Goal: Information Seeking & Learning: Check status

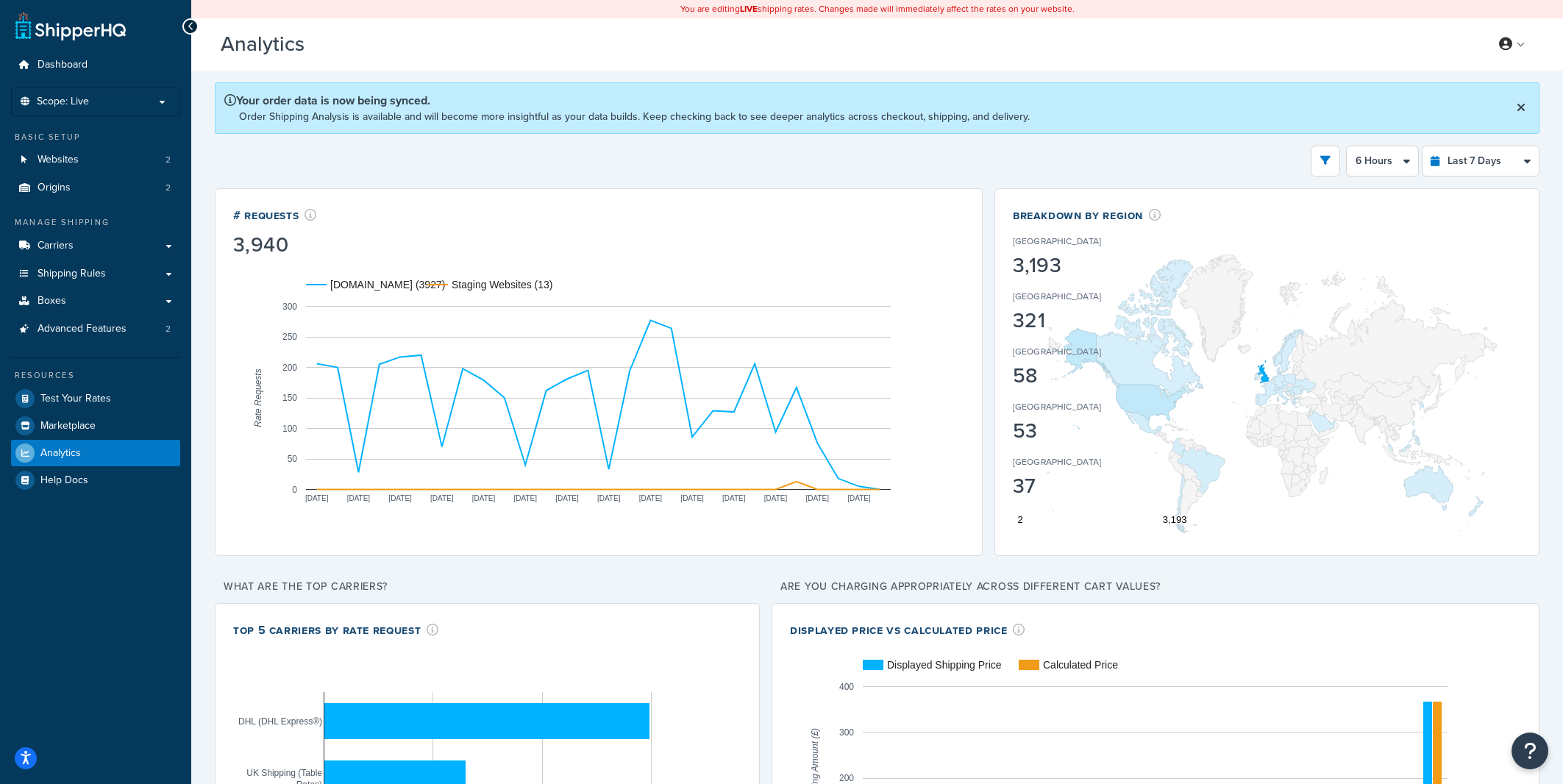
select select "6h"
select select "last_7_days"
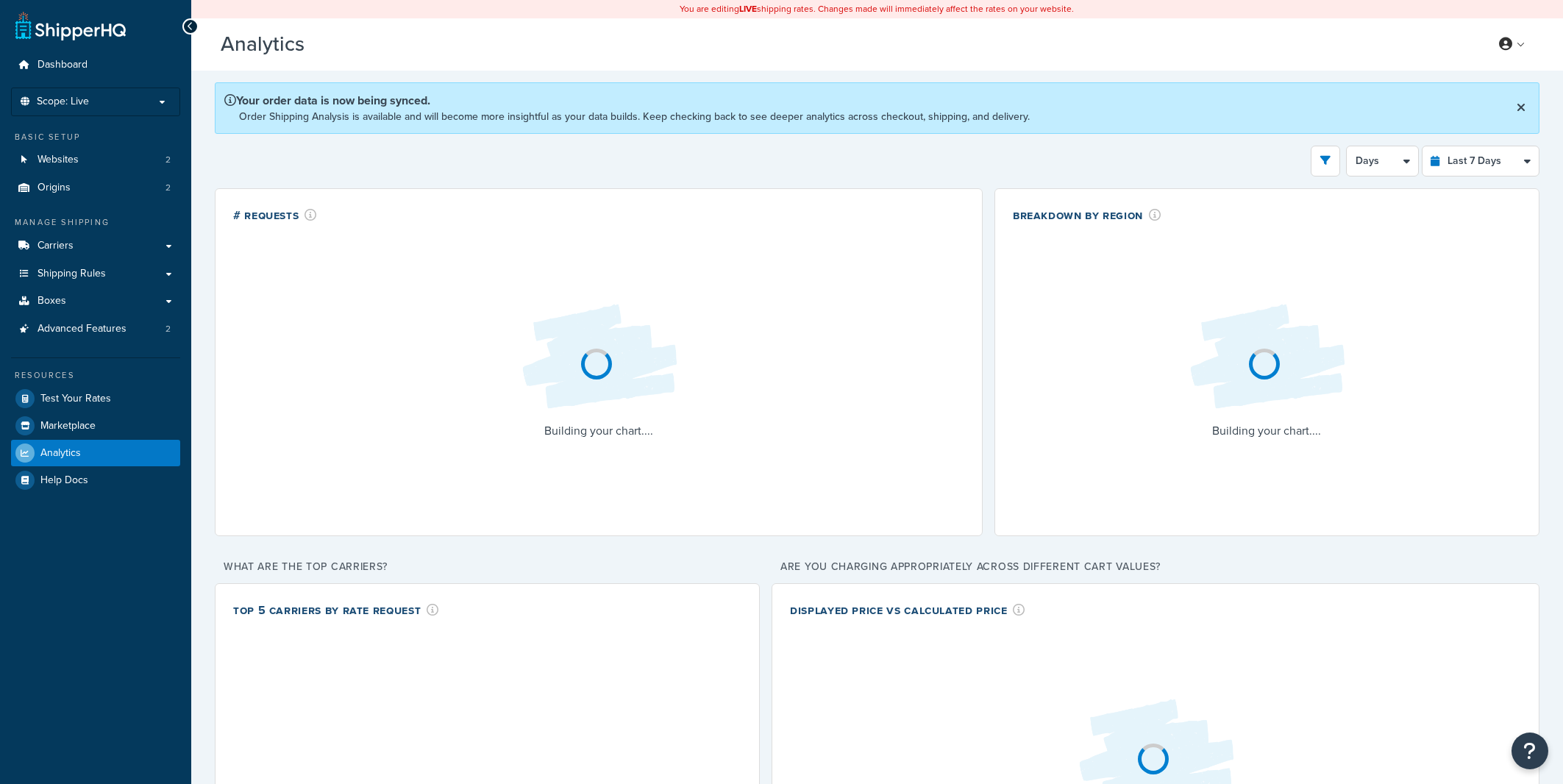
click at [1030, 154] on div "Filters Website rider.co.uk Staging Websites Destination United States United K…" at bounding box center [878, 161] width 1325 height 31
click at [1041, 156] on div "Filters Website rider.co.uk Staging Websites Destination United States United K…" at bounding box center [878, 161] width 1325 height 31
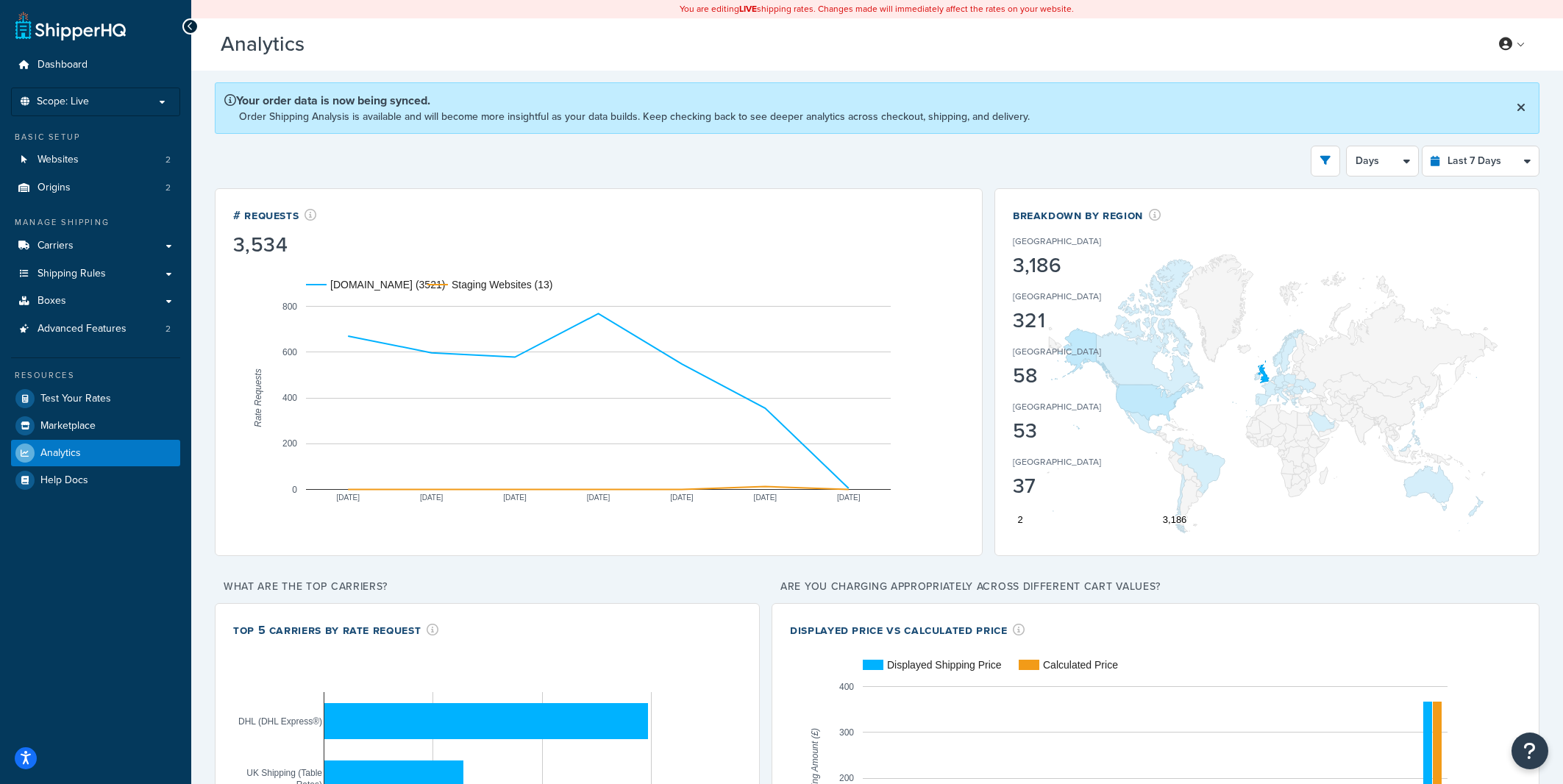
click at [1046, 156] on div "Filters Website rider.co.uk Staging Websites Destination United States United K…" at bounding box center [878, 161] width 1325 height 31
click at [1423, 147] on select "Last 24 Hours Last 7 Days Last 30 Days Last 3 Months Last 6 Months Last 12 Mont…" at bounding box center [1480, 161] width 116 height 29
select select "last_24_hours"
click option "Last 24 Hours" at bounding box center [0, 0] width 0 height 0
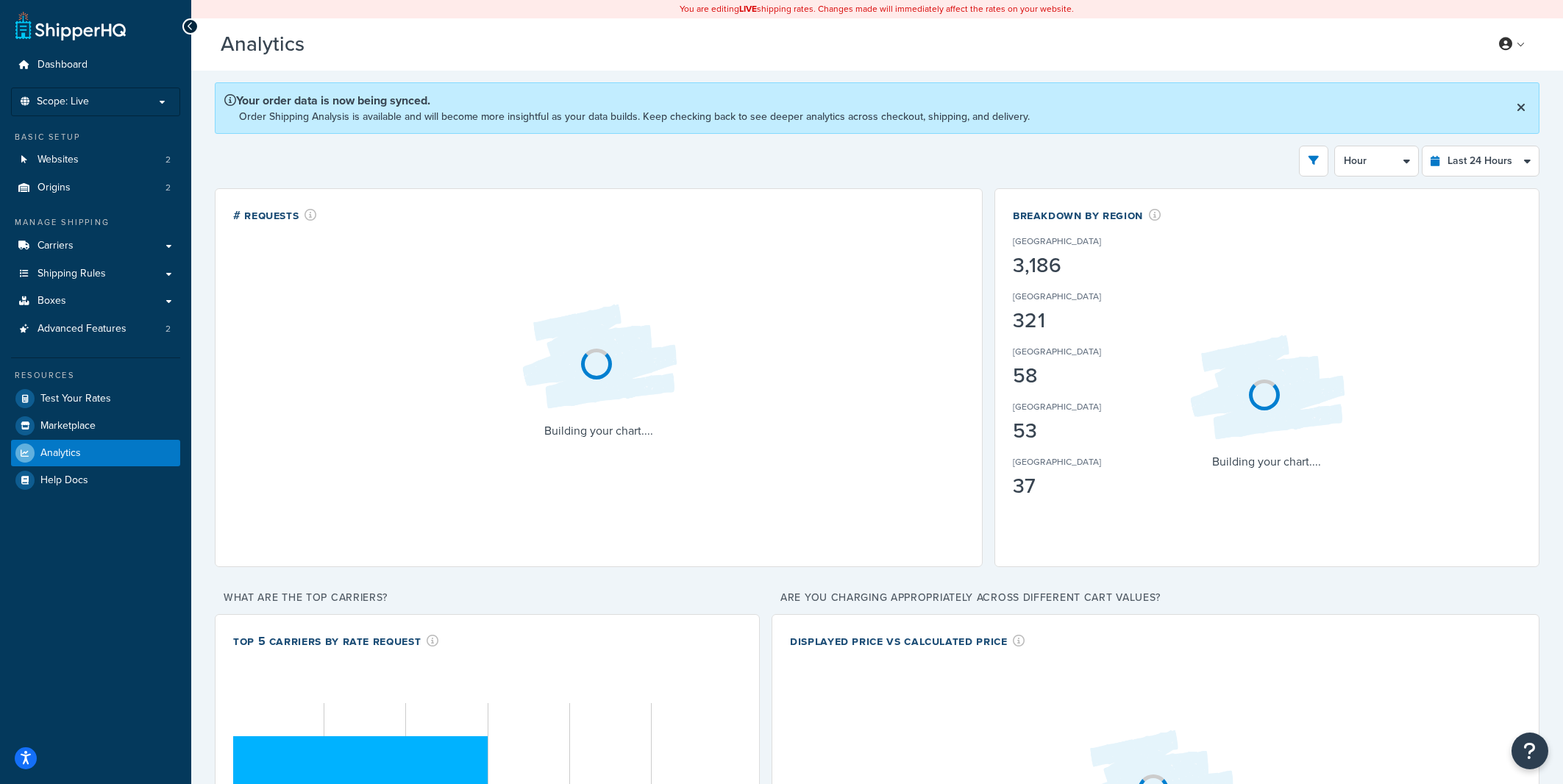
click at [1343, 128] on div "Your order data is now being synced. Order Shipping Analysis is available and w…" at bounding box center [878, 108] width 1325 height 52
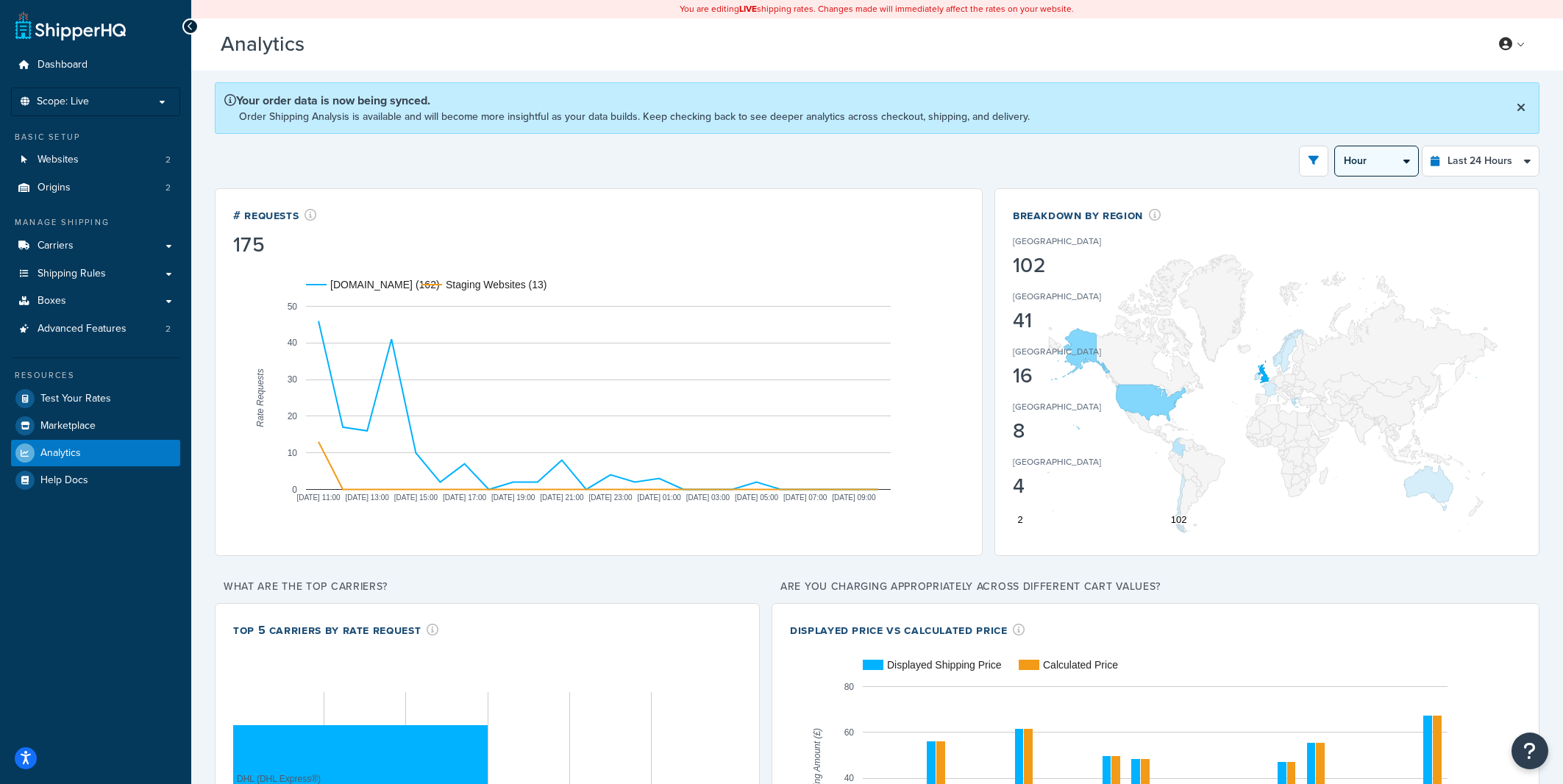
click at [1423, 147] on select "Last 24 Hours Last 7 Days Last 30 Days Last 3 Months Last 6 Months Last 12 Mont…" at bounding box center [1480, 161] width 116 height 29
click at [1335, 147] on select "Hour 30 Minutes 15 Minutes 5 Minutes" at bounding box center [1375, 161] width 83 height 29
select select "30m"
click option "30 Minutes" at bounding box center [0, 0] width 0 height 0
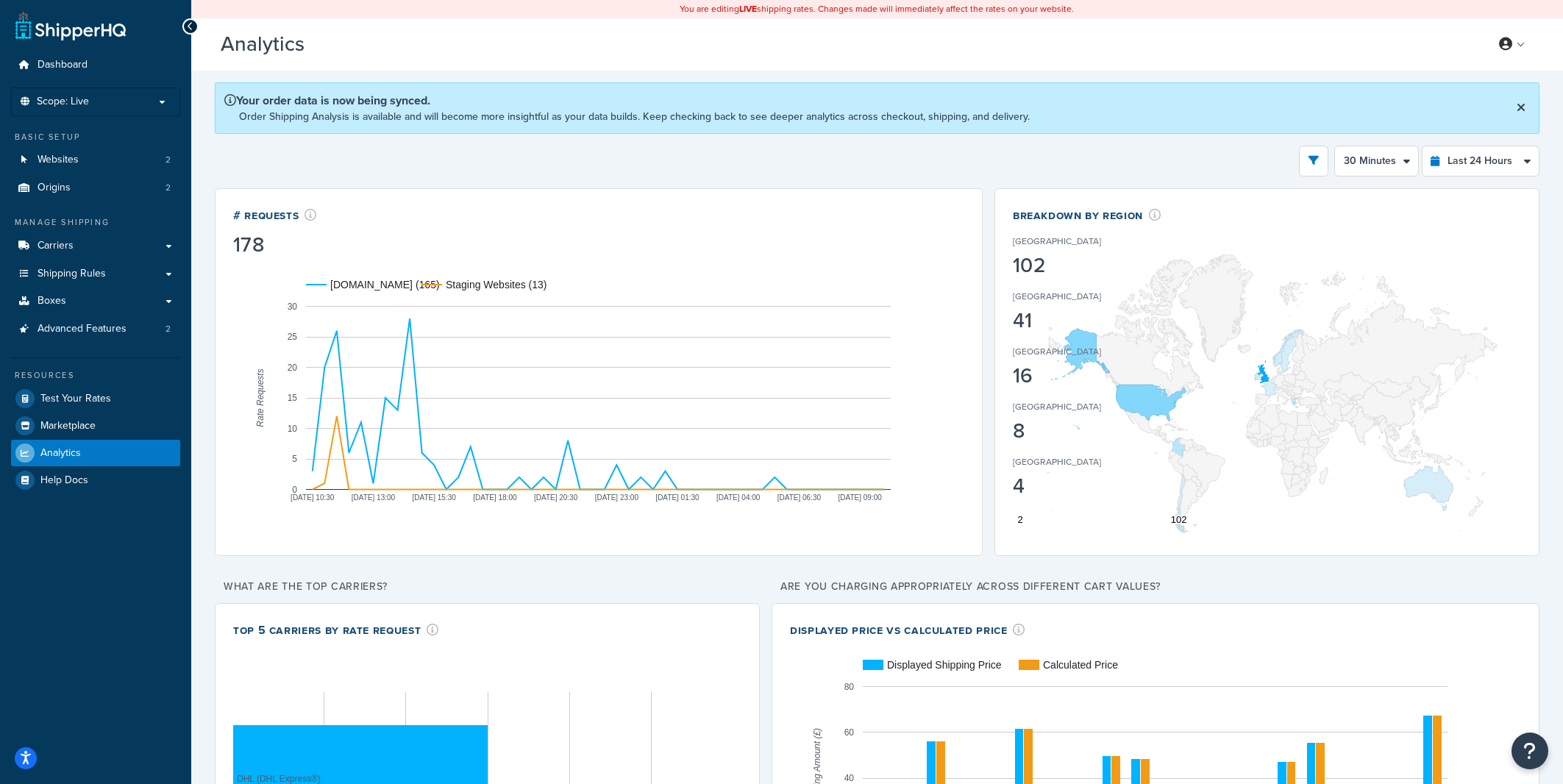
click at [965, 156] on div "Filters Website rider.co.uk Staging Websites Destination United States United K…" at bounding box center [878, 161] width 1325 height 31
click at [972, 161] on div "Filters Website rider.co.uk Staging Websites Destination United States United K…" at bounding box center [878, 161] width 1325 height 31
click at [1423, 147] on select "Last 24 Hours Last 7 Days Last 30 Days Last 3 Months Last 6 Months Last 12 Mont…" at bounding box center [1480, 161] width 116 height 29
select select "last_7_days"
click option "Last 7 Days" at bounding box center [0, 0] width 0 height 0
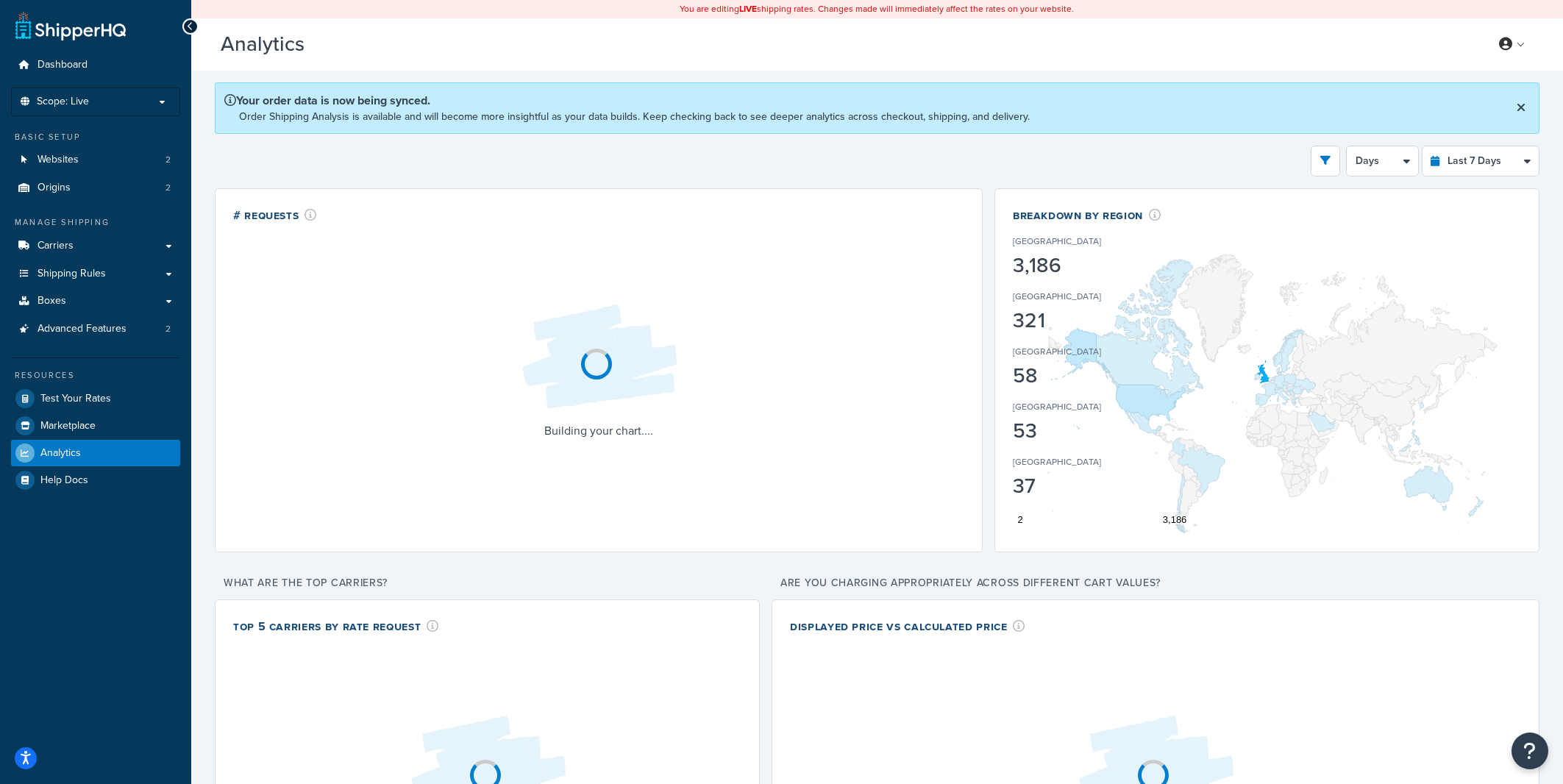
click at [1268, 153] on div "Filters Website rider.co.uk Staging Websites Destination United States United K…" at bounding box center [878, 161] width 1325 height 31
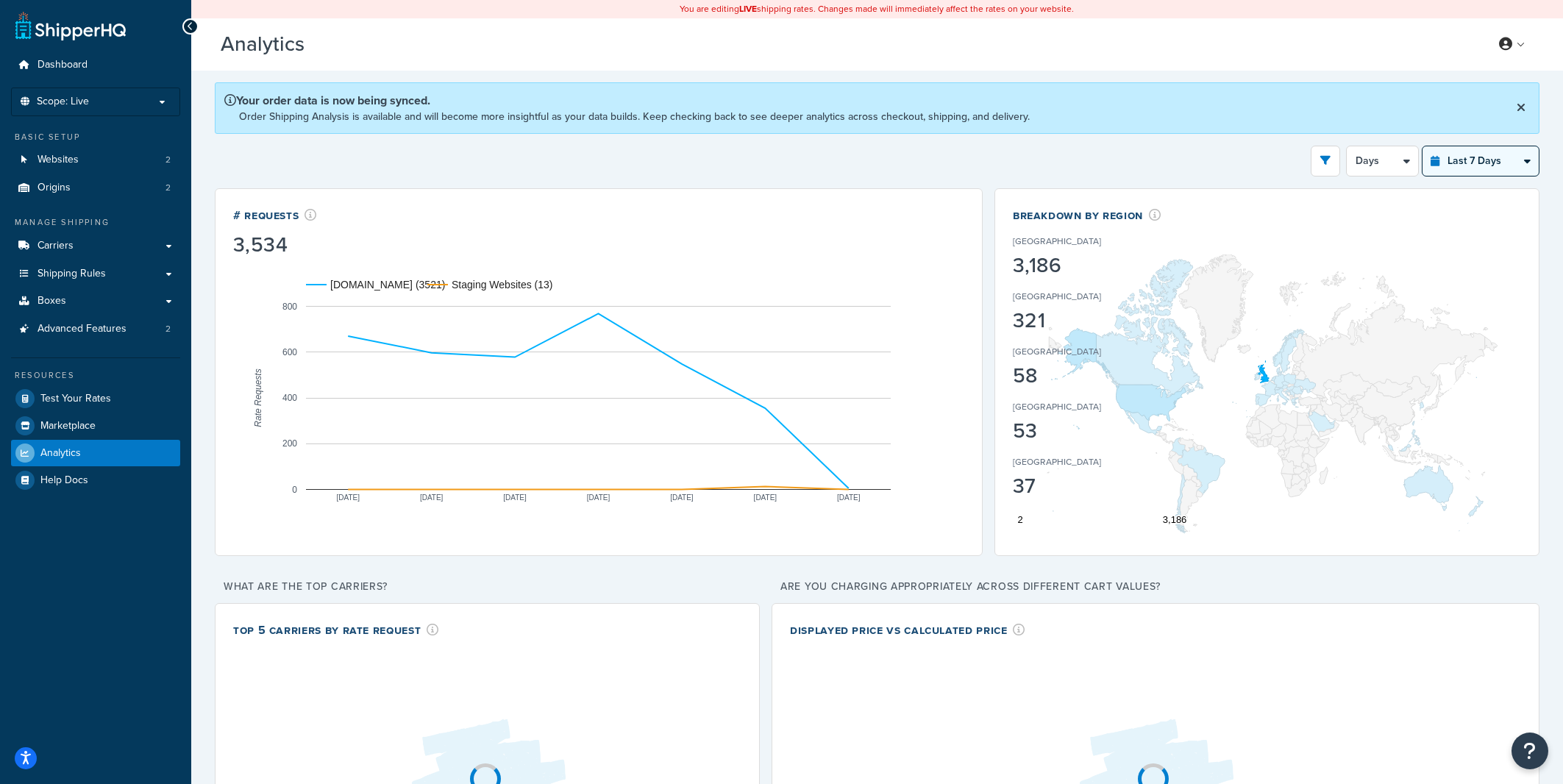
click at [1423, 147] on select "Last 24 Hours Last 7 Days Last 30 Days Last 3 Months Last 6 Months Last 12 Mont…" at bounding box center [1480, 161] width 116 height 29
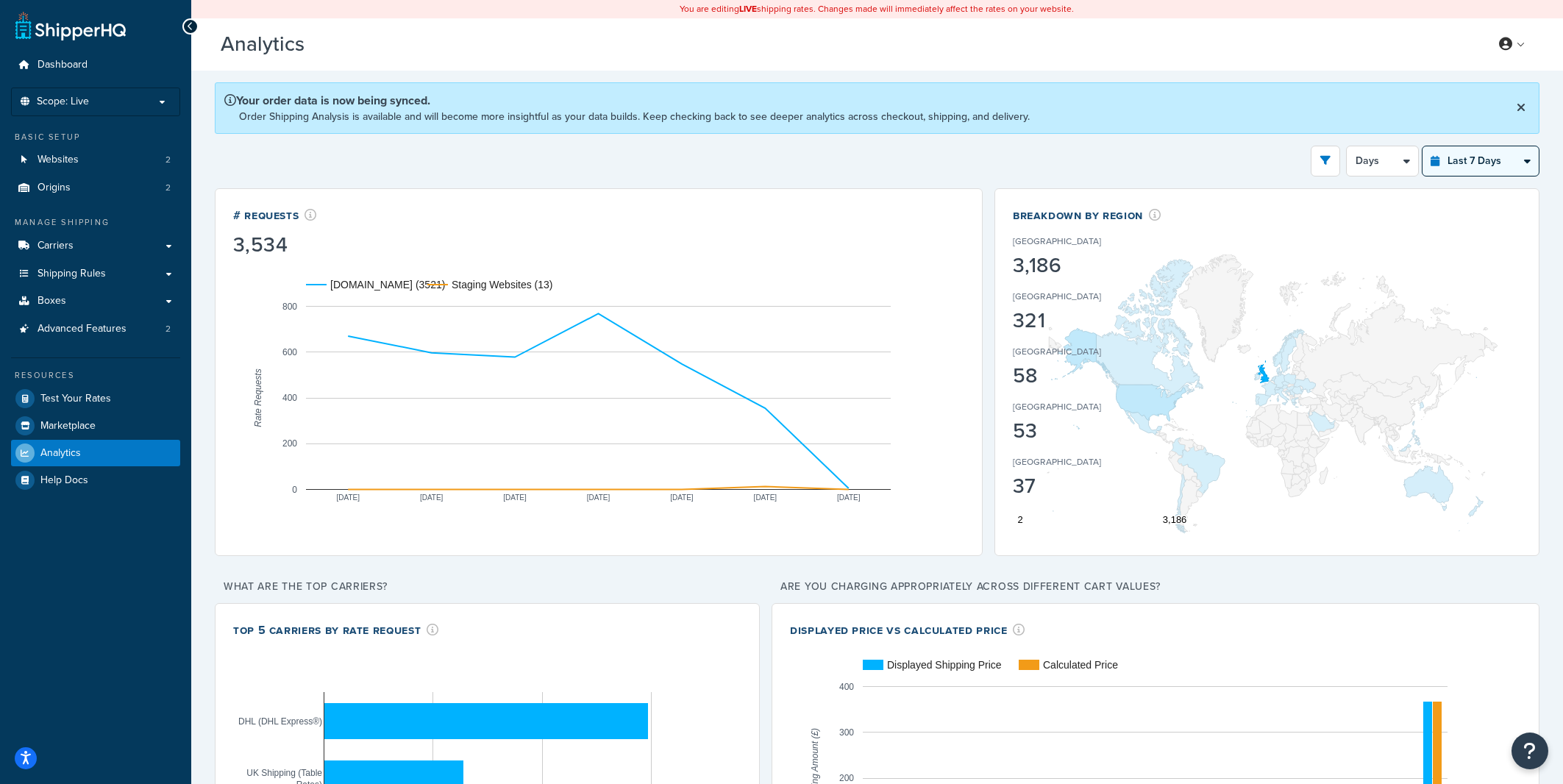
click at [1347, 147] on select "Days 12 Hours 6 Hours" at bounding box center [1383, 161] width 71 height 29
select select "6h"
click option "6 Hours" at bounding box center [0, 0] width 0 height 0
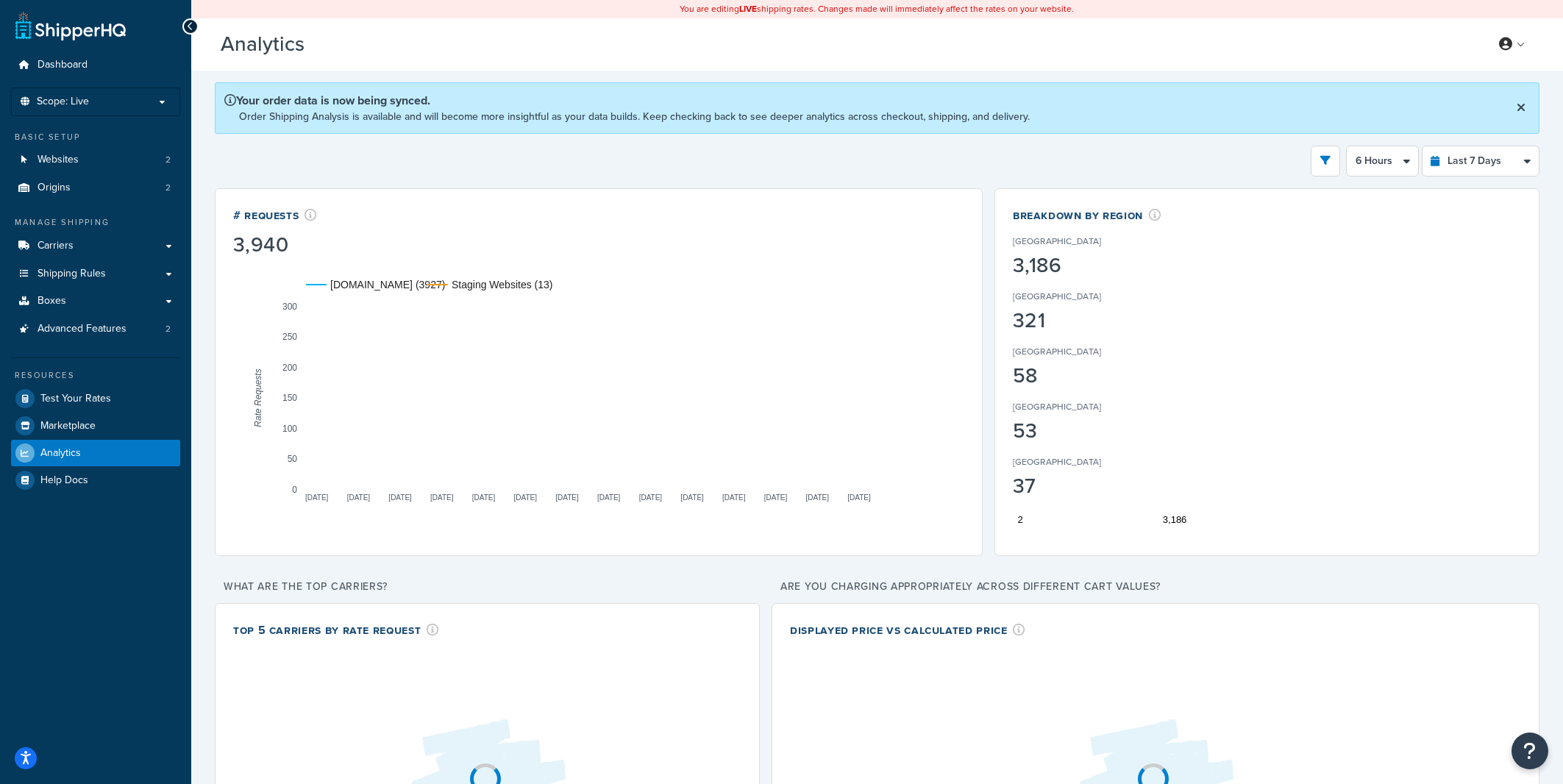
click at [1258, 166] on div "Filters Website rider.co.uk Staging Websites Destination United States United K…" at bounding box center [878, 161] width 1325 height 31
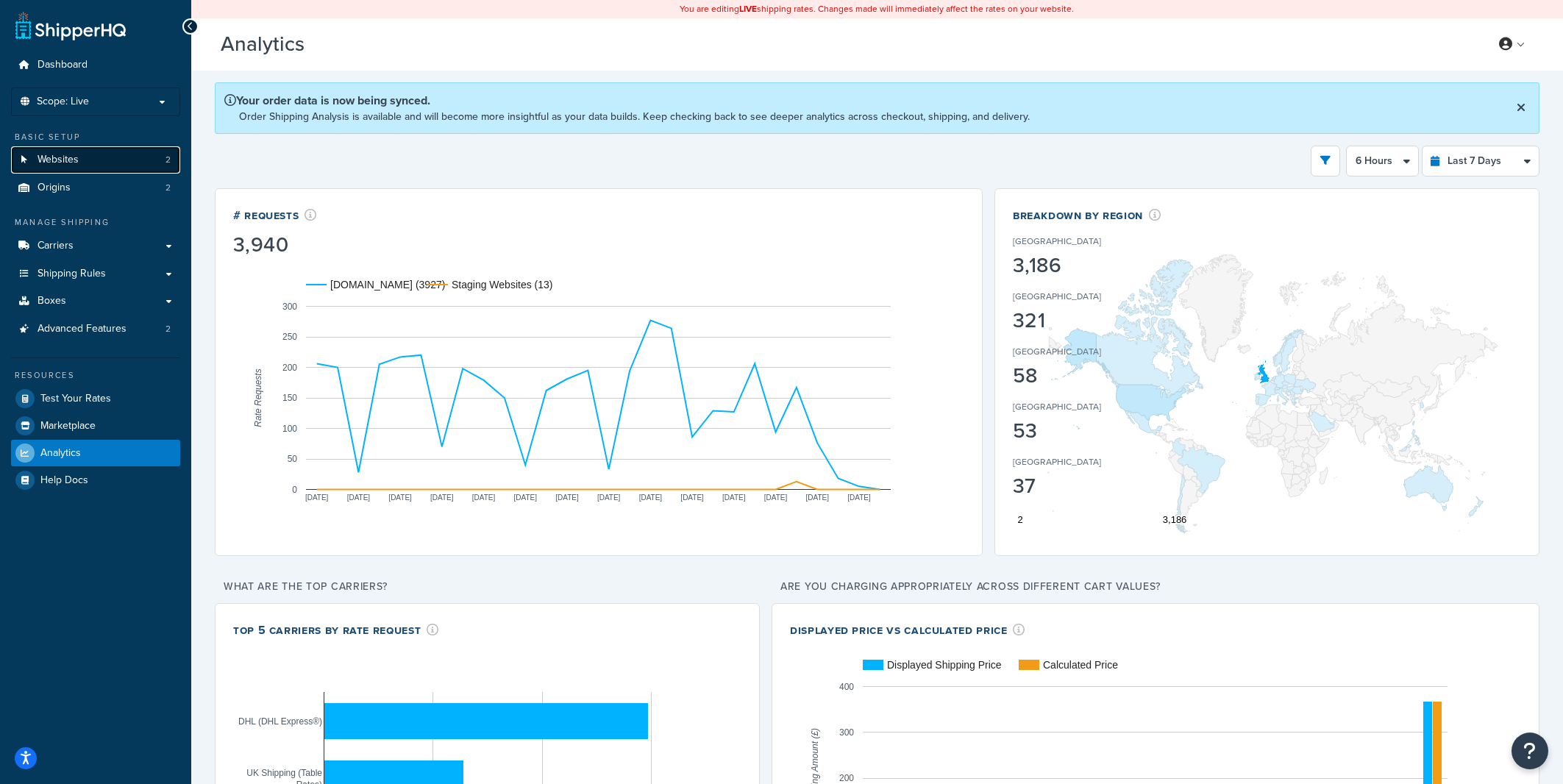
click at [73, 156] on span "Websites" at bounding box center [58, 160] width 41 height 12
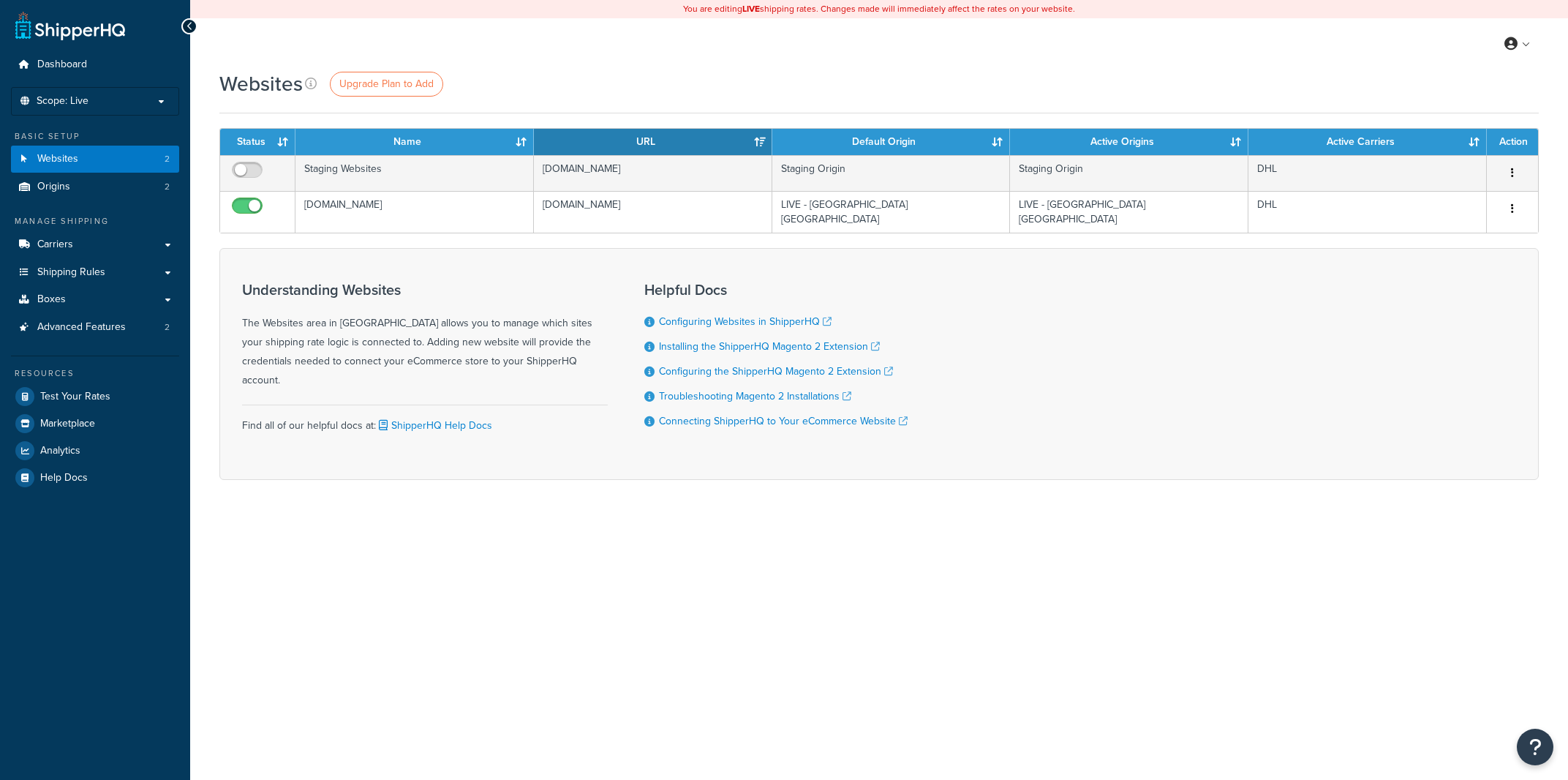
click at [205, 207] on div "Websites Upgrade Plan to Add Contact Us Send Us A Message Contact Information N…" at bounding box center [879, 301] width 1378 height 462
click at [77, 446] on span "Analytics" at bounding box center [59, 451] width 40 height 12
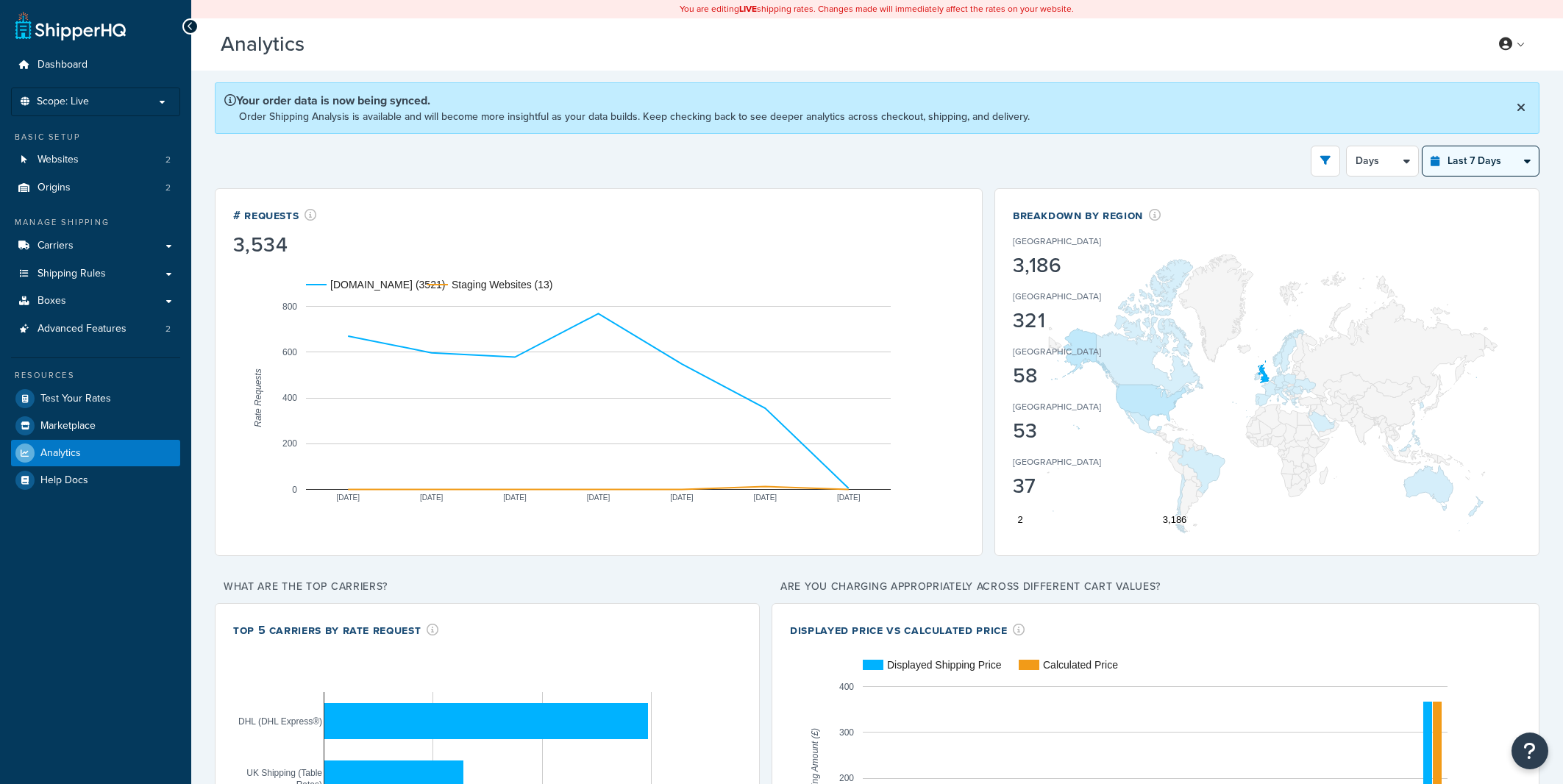
click at [1423, 147] on select "Last 24 Hours Last 7 Days Last 30 Days Last 3 Months Last 6 Months Last 12 Mont…" at bounding box center [1480, 161] width 116 height 29
select select "last_24_hours"
click option "Last 24 Hours" at bounding box center [0, 0] width 0 height 0
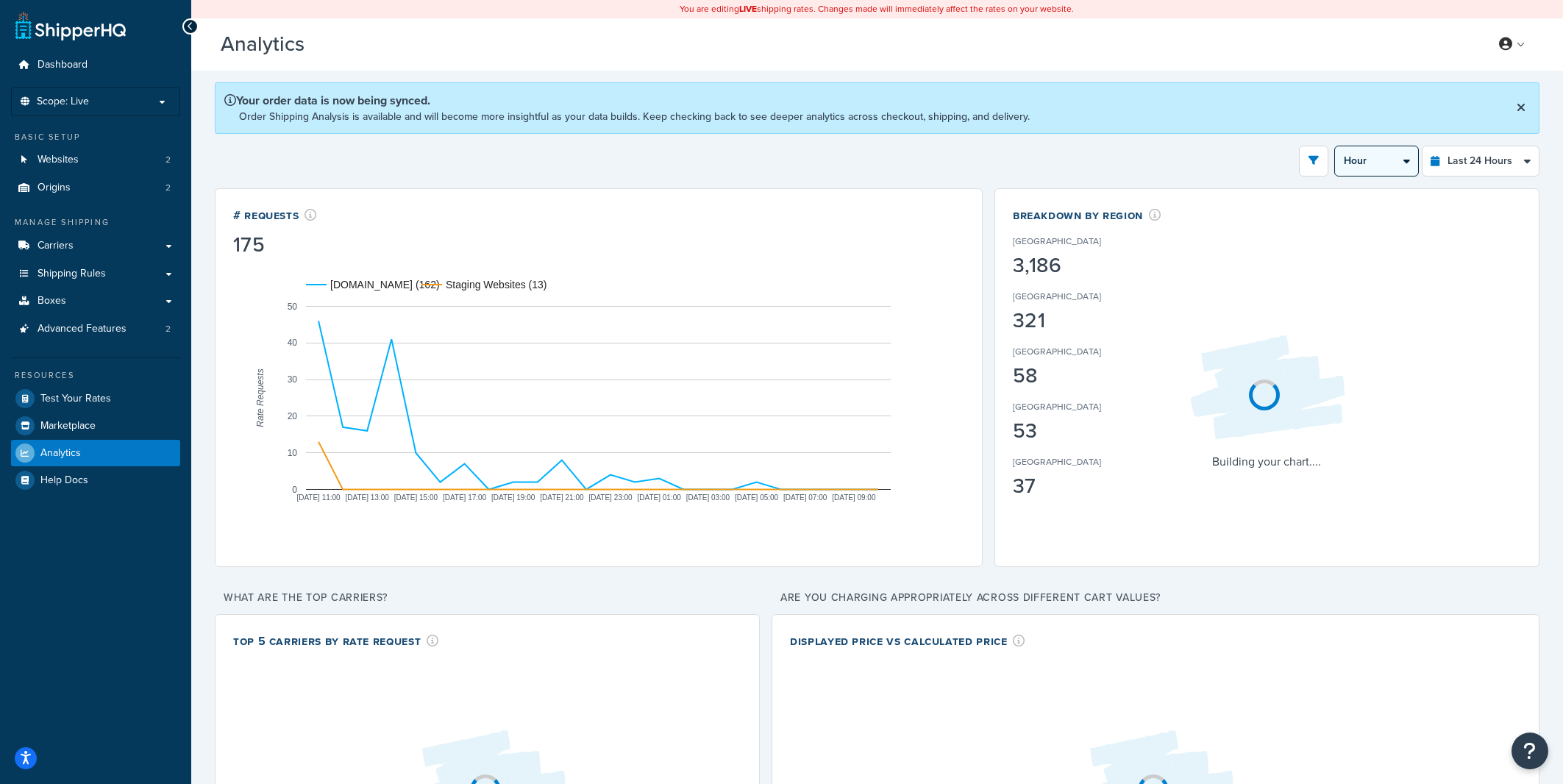
click at [1335, 147] on select "Hour 30 Minutes 15 Minutes 5 Minutes" at bounding box center [1375, 161] width 83 height 29
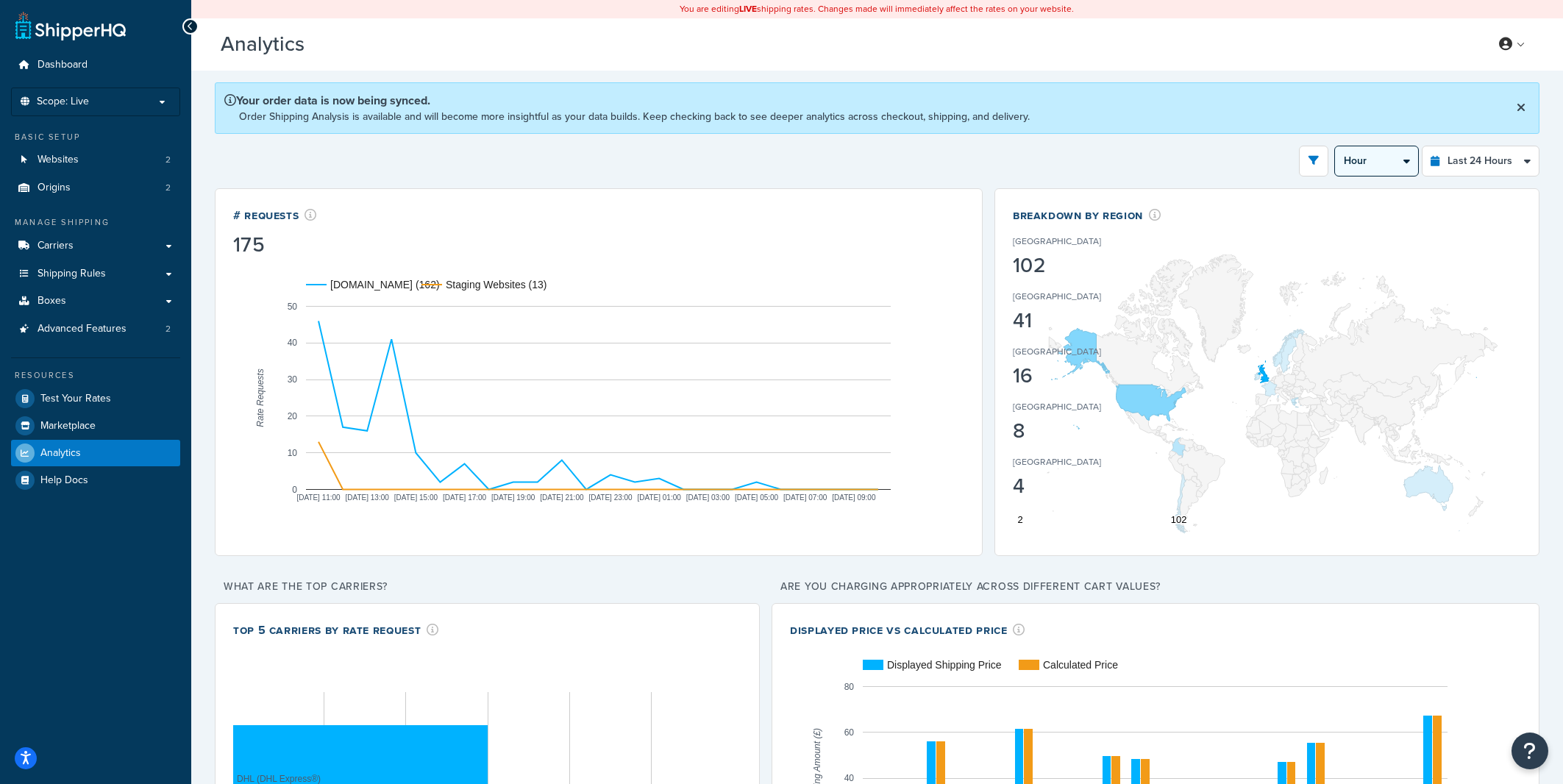
click option "5 Minutes" at bounding box center [0, 0] width 0 height 0
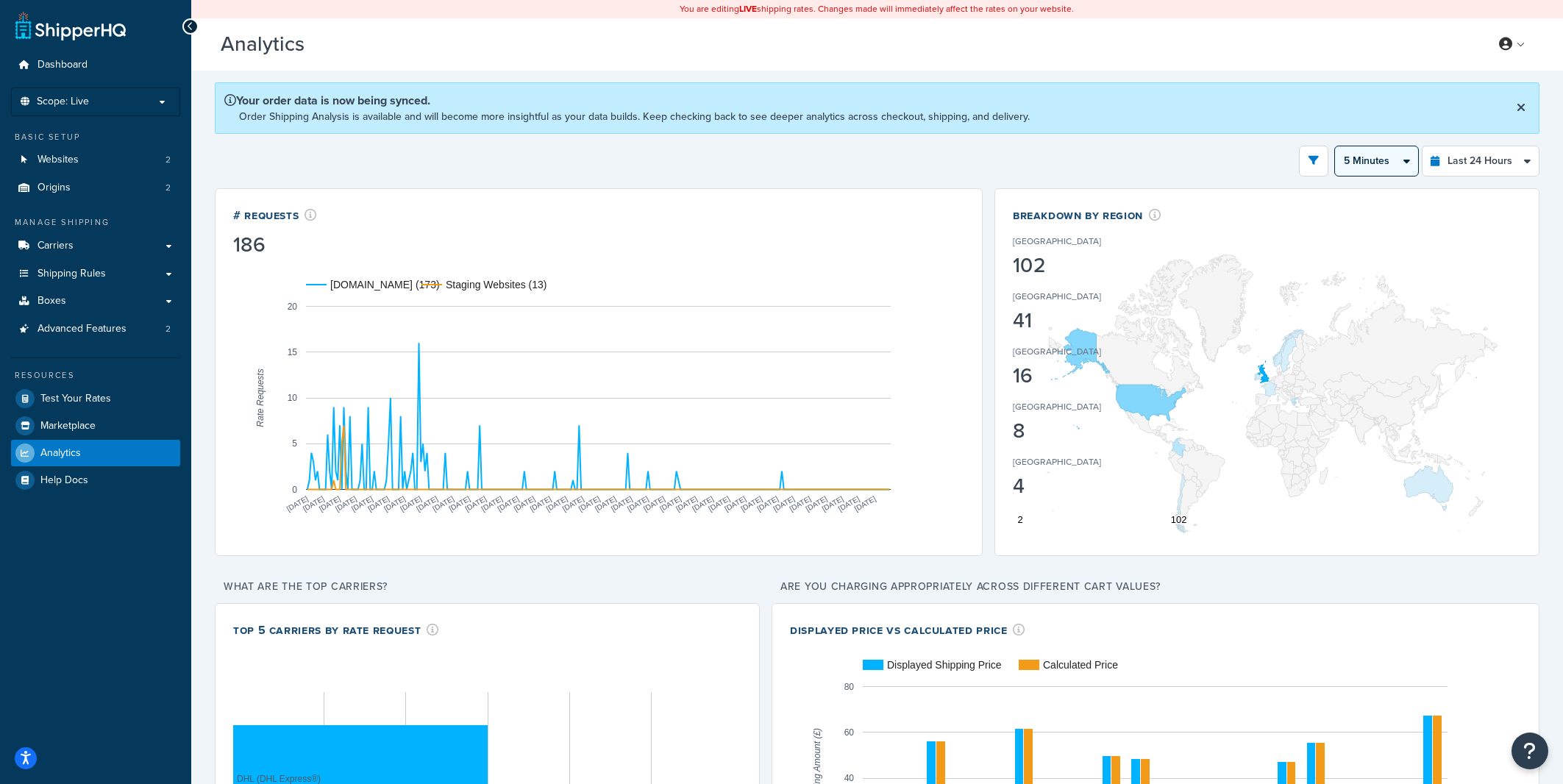
select select "15m"
click option "15 Minutes" at bounding box center [0, 0] width 0 height 0
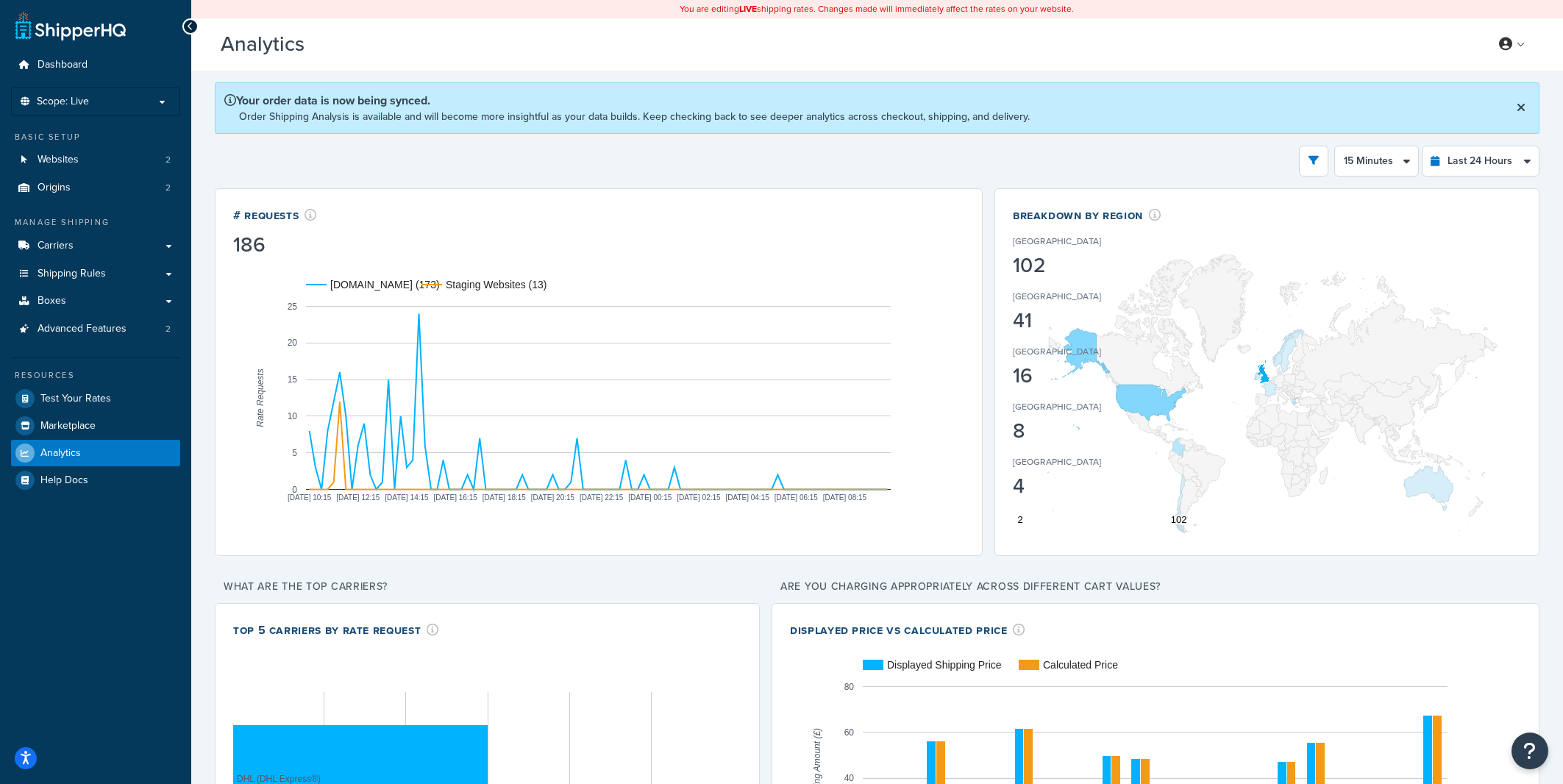
click at [867, 160] on div "Filters Website rider.co.uk Staging Websites Destination United States United K…" at bounding box center [878, 161] width 1325 height 31
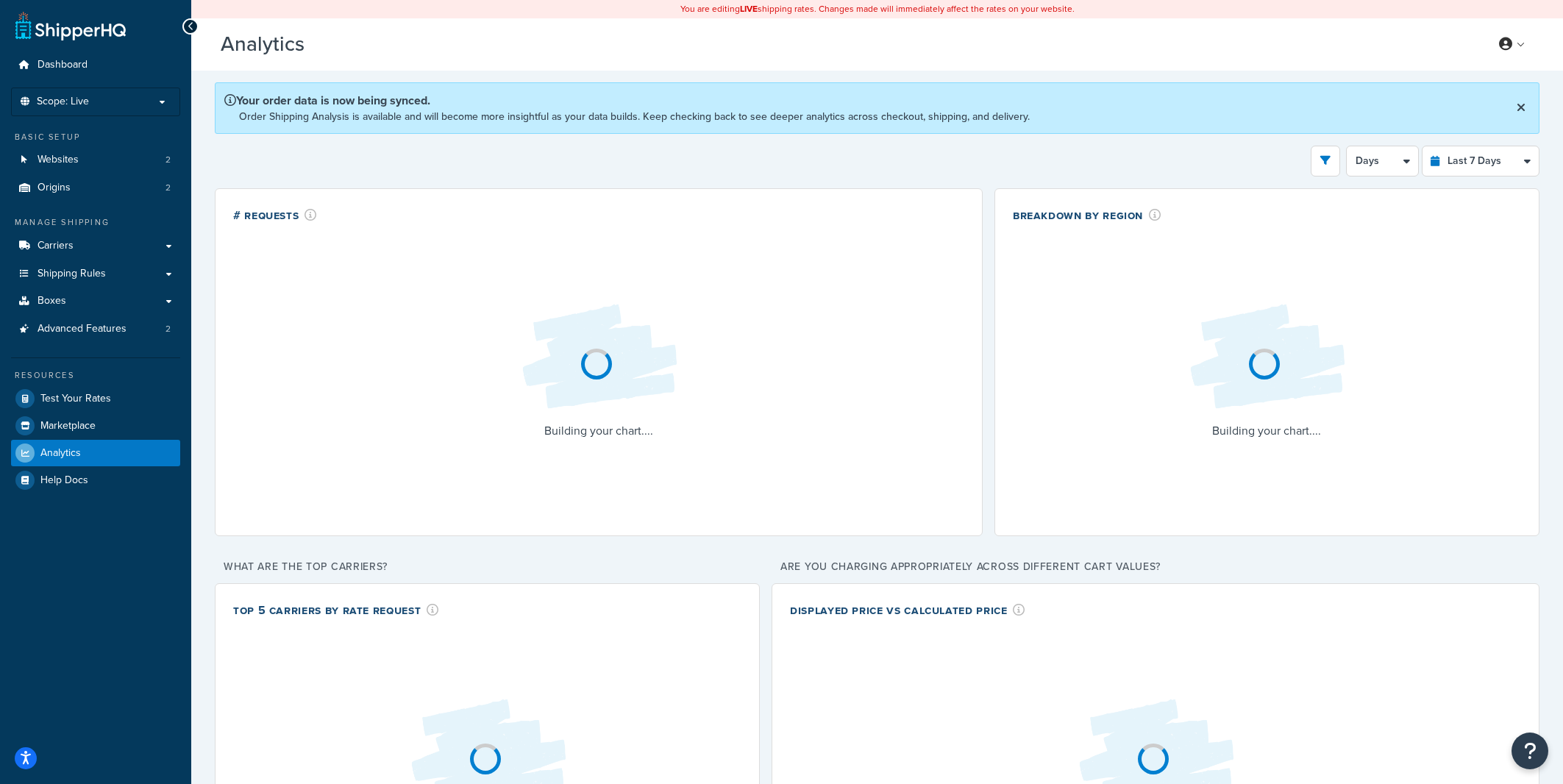
select select "last_7_days"
